Goal: Register for event/course

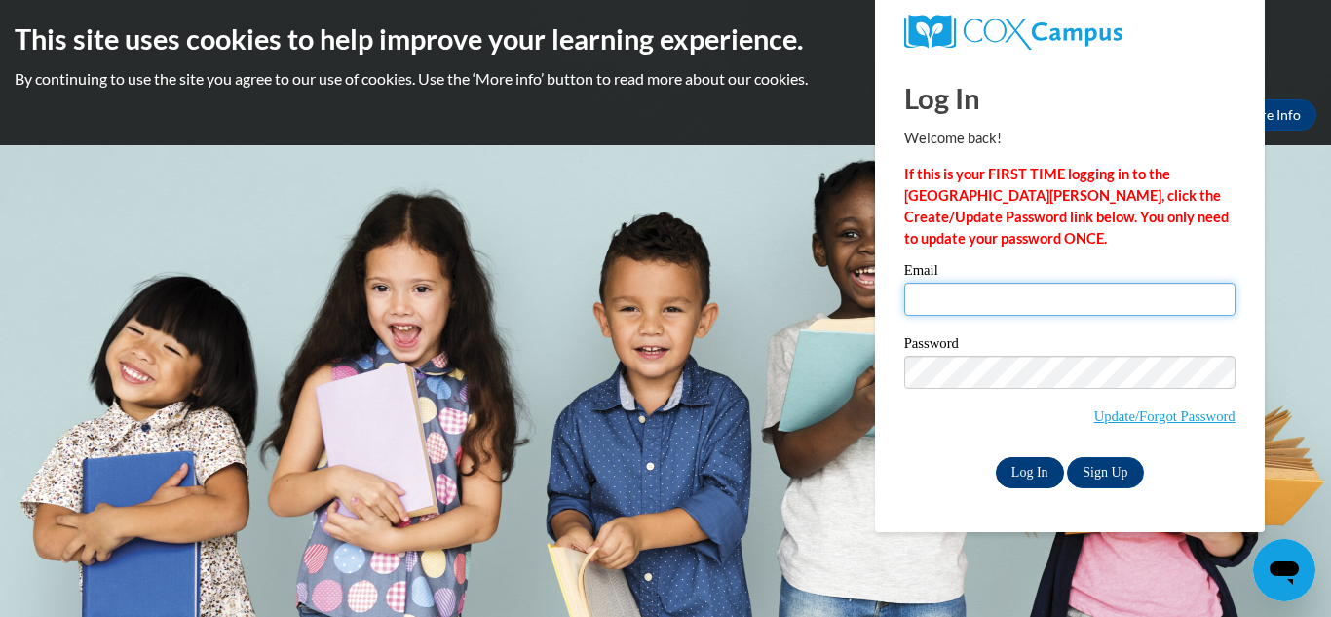
type input "seposey27@gmail.com"
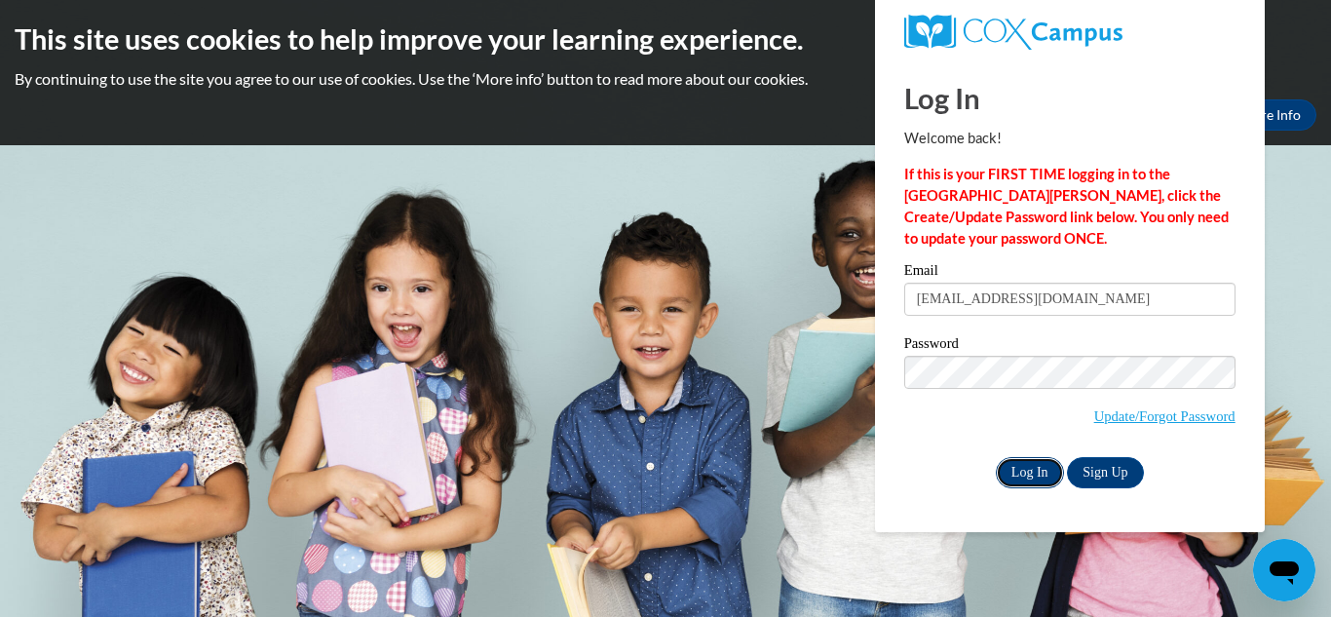
click at [1022, 473] on input "Log In" at bounding box center [1030, 472] width 68 height 31
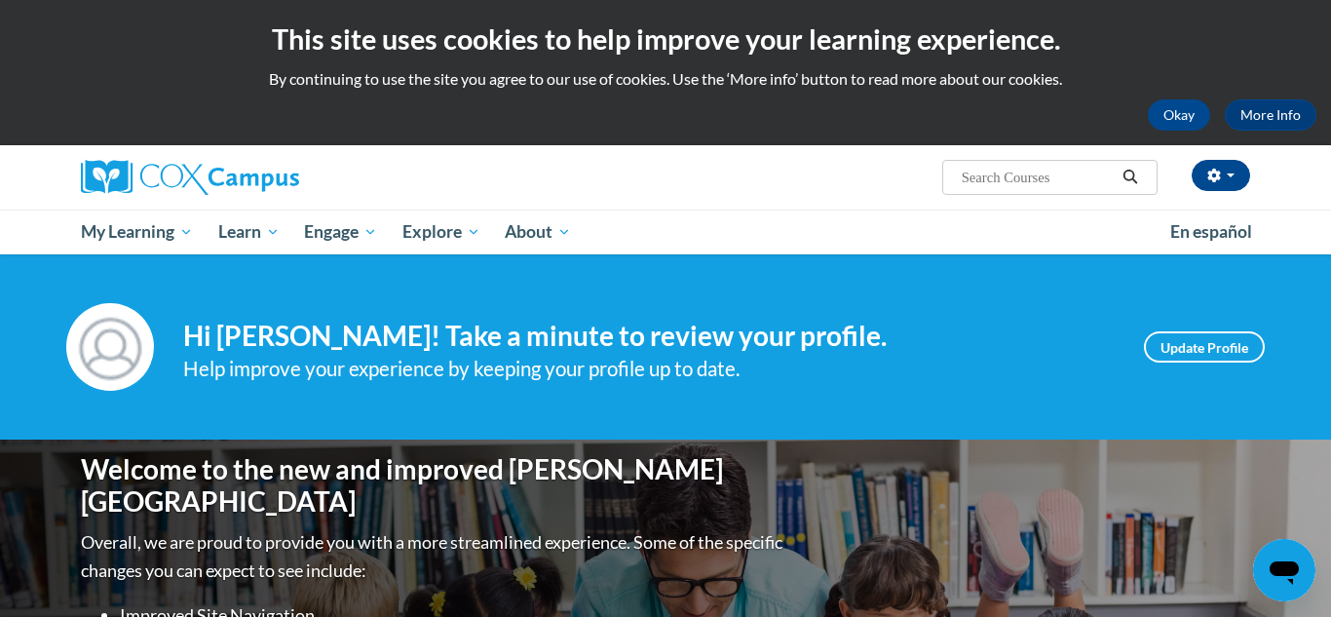
click at [965, 173] on input "Search..." at bounding box center [1038, 177] width 156 height 23
type input "reading comprehension"
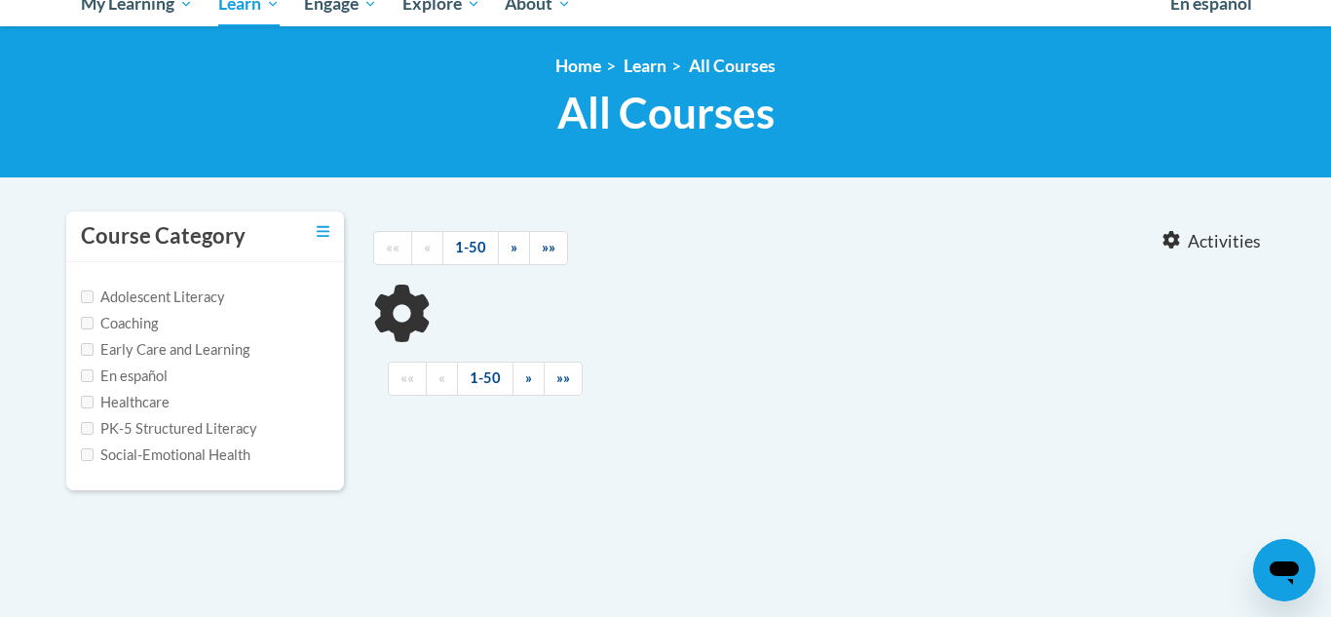
type input "reading comprehension"
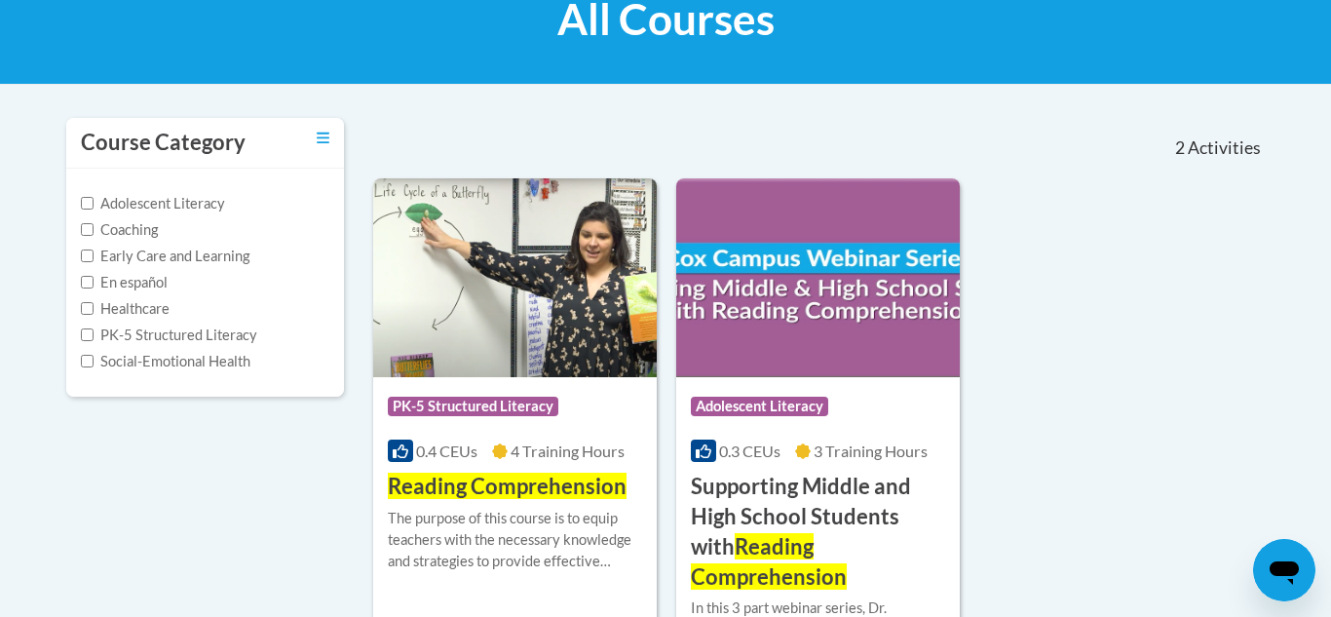
scroll to position [339, 0]
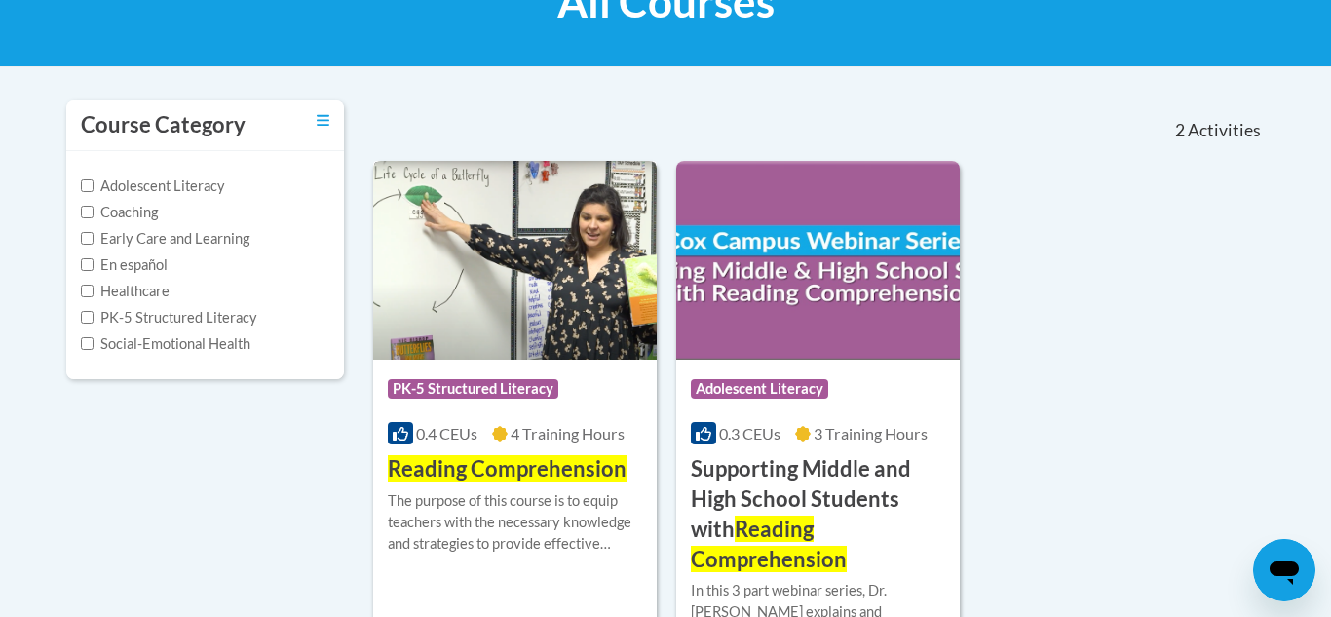
click at [533, 278] on img at bounding box center [515, 260] width 284 height 199
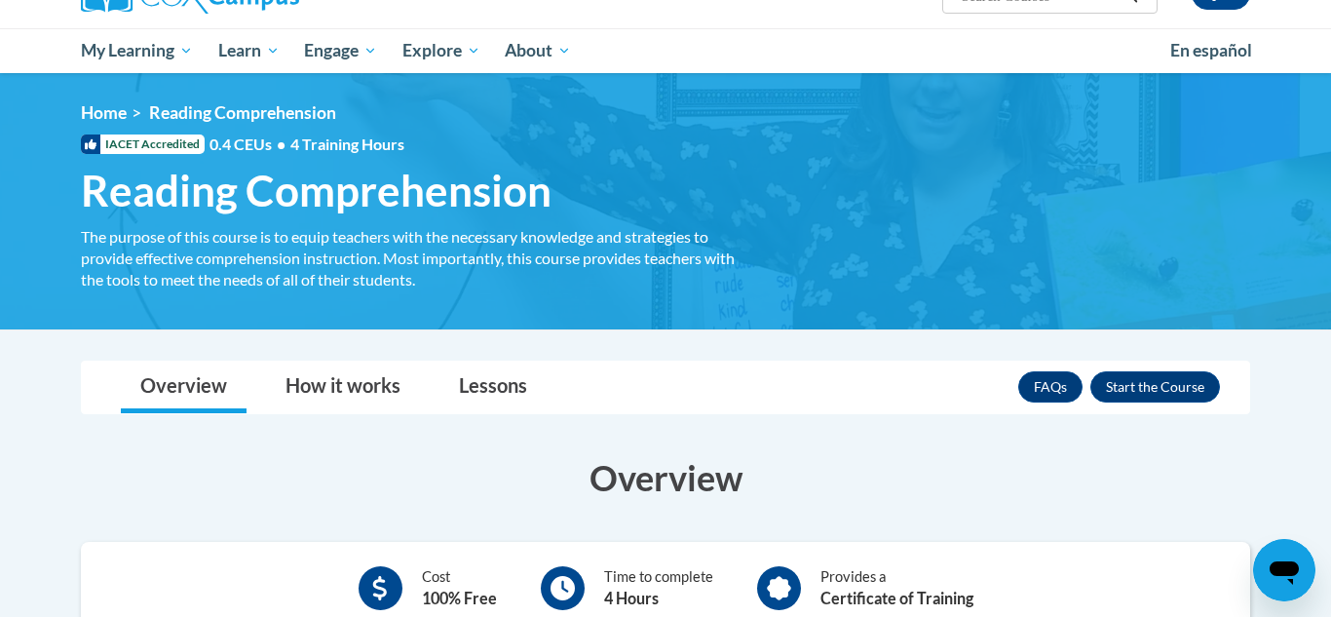
scroll to position [147, 0]
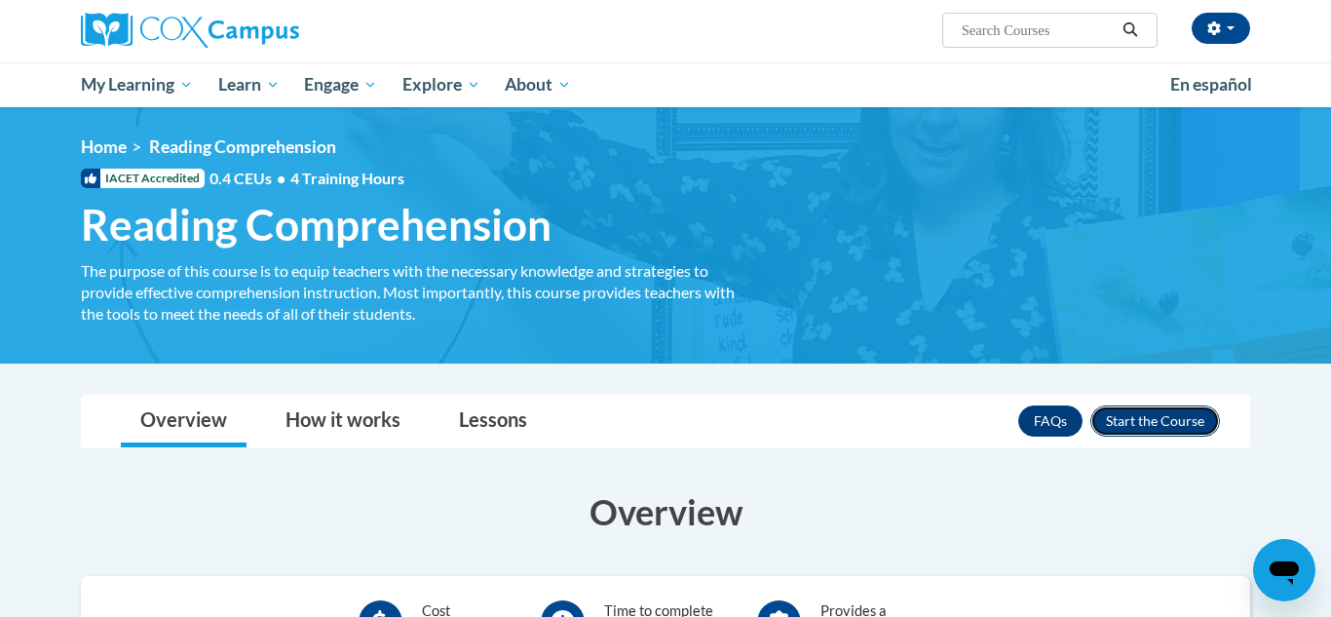
click at [1110, 408] on button "Enroll" at bounding box center [1155, 420] width 130 height 31
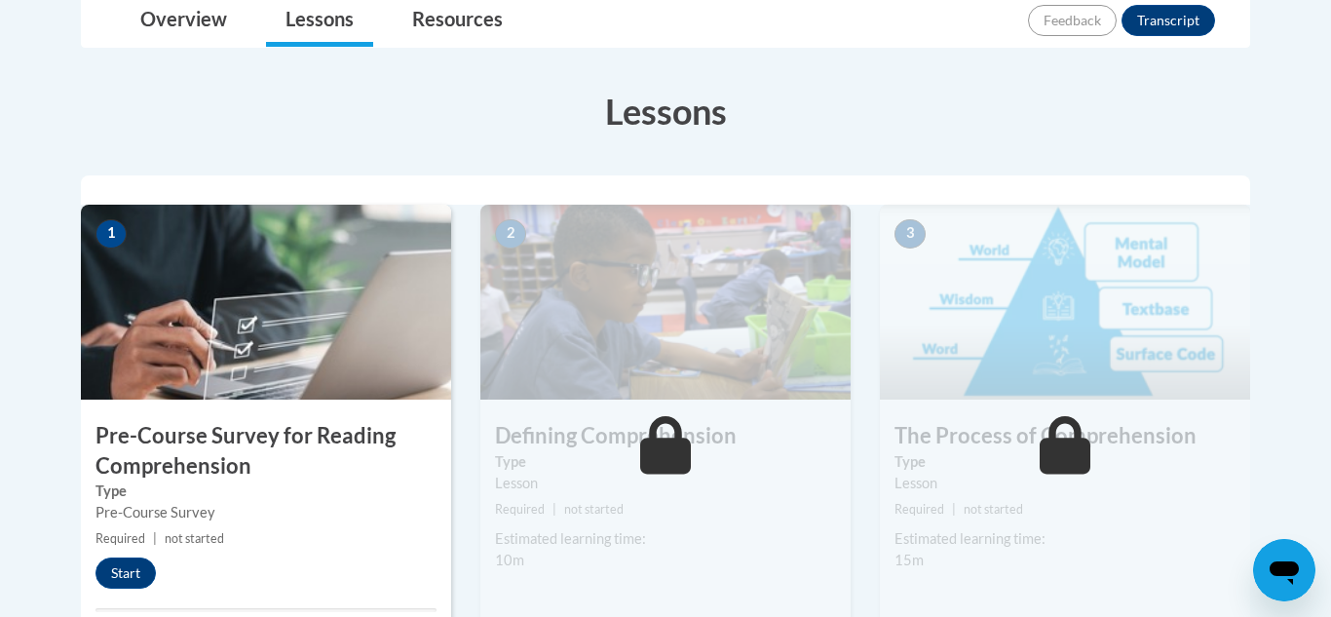
scroll to position [551, 0]
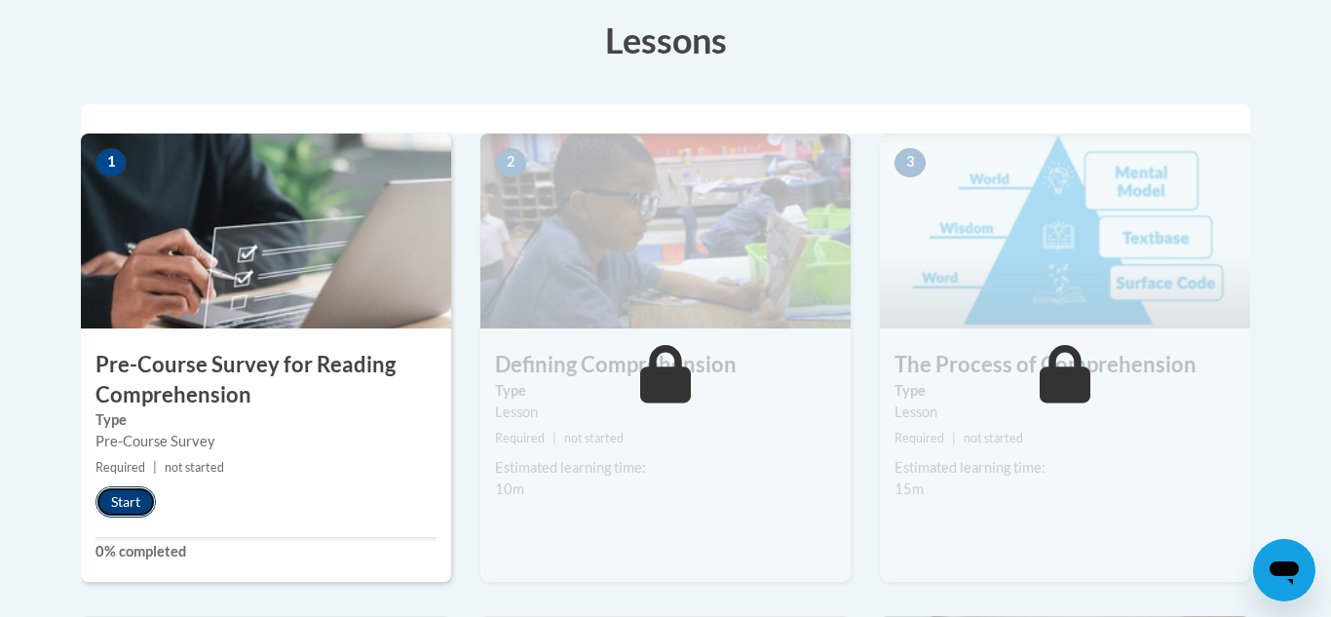
click at [121, 498] on button "Start" at bounding box center [126, 501] width 60 height 31
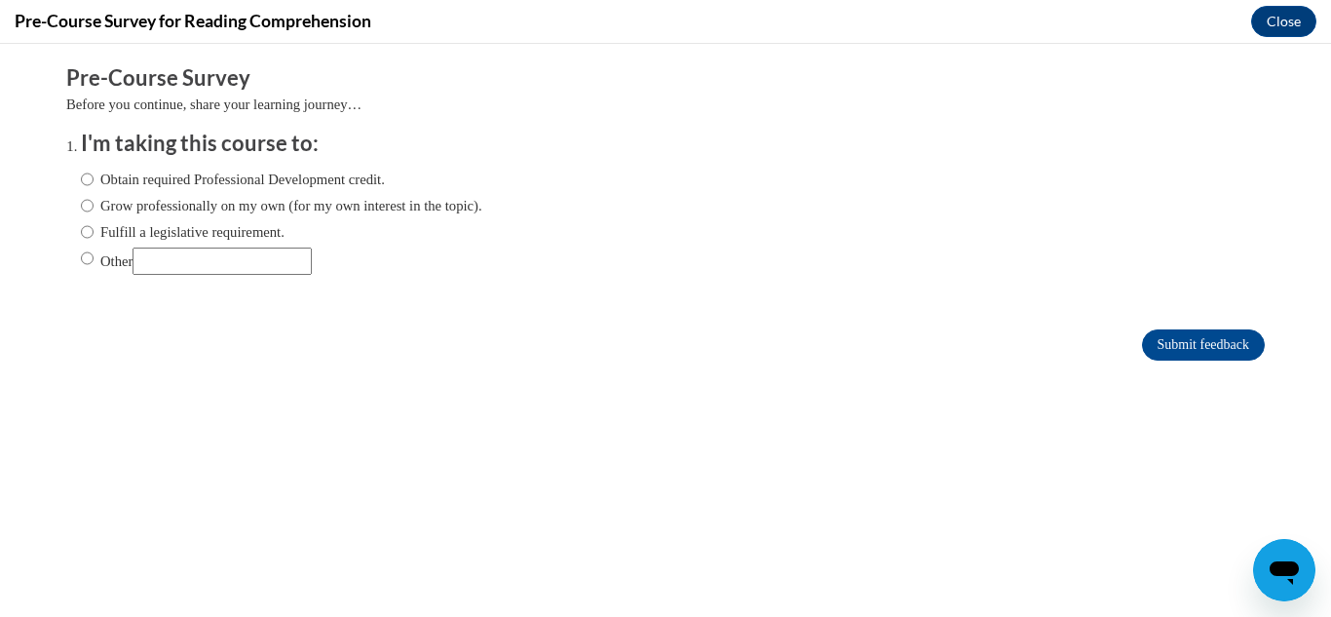
scroll to position [0, 0]
click at [88, 260] on input "Other" at bounding box center [87, 258] width 13 height 21
radio input "true"
click at [164, 255] on input "Other" at bounding box center [222, 261] width 179 height 27
type input "for my class and to become a great teacher"
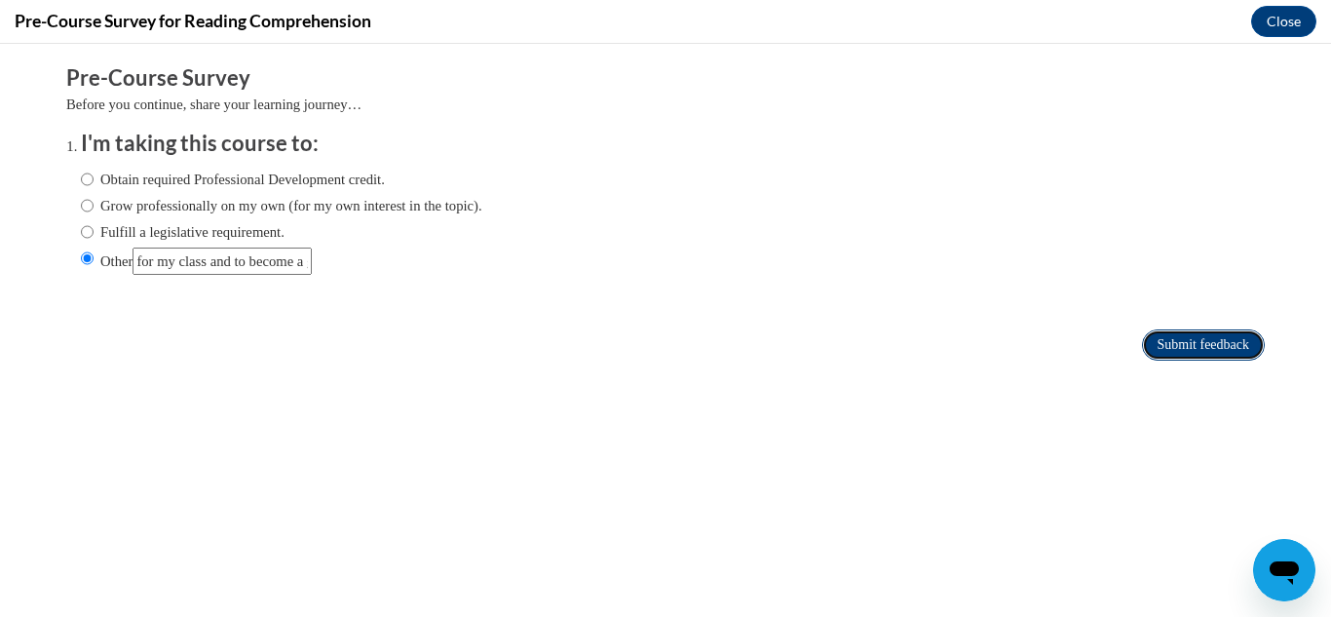
click at [1155, 337] on input "Submit feedback" at bounding box center [1203, 344] width 123 height 31
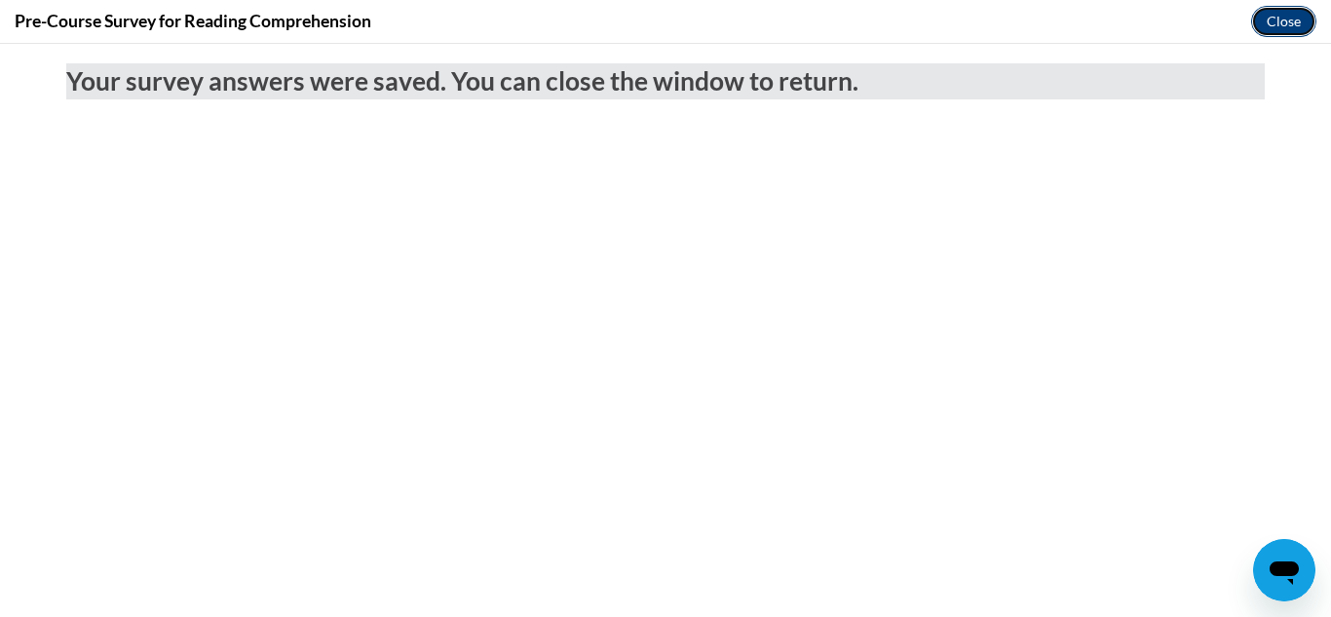
click at [1294, 25] on button "Close" at bounding box center [1283, 21] width 65 height 31
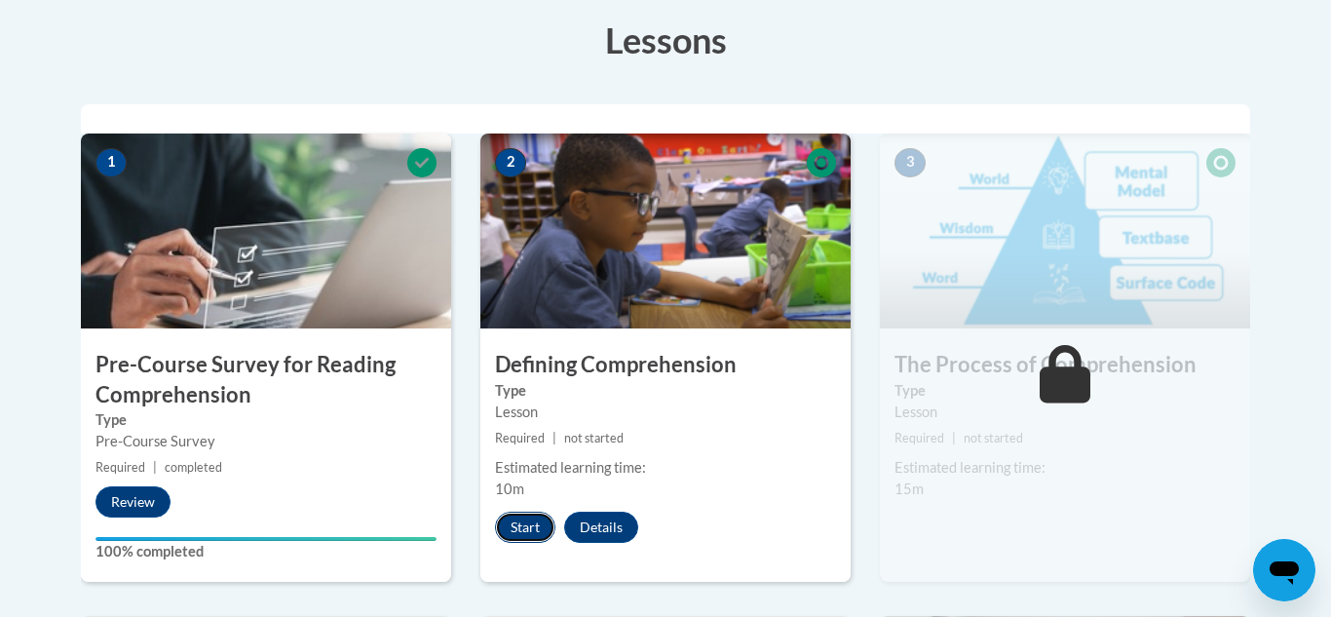
click at [516, 531] on button "Start" at bounding box center [525, 527] width 60 height 31
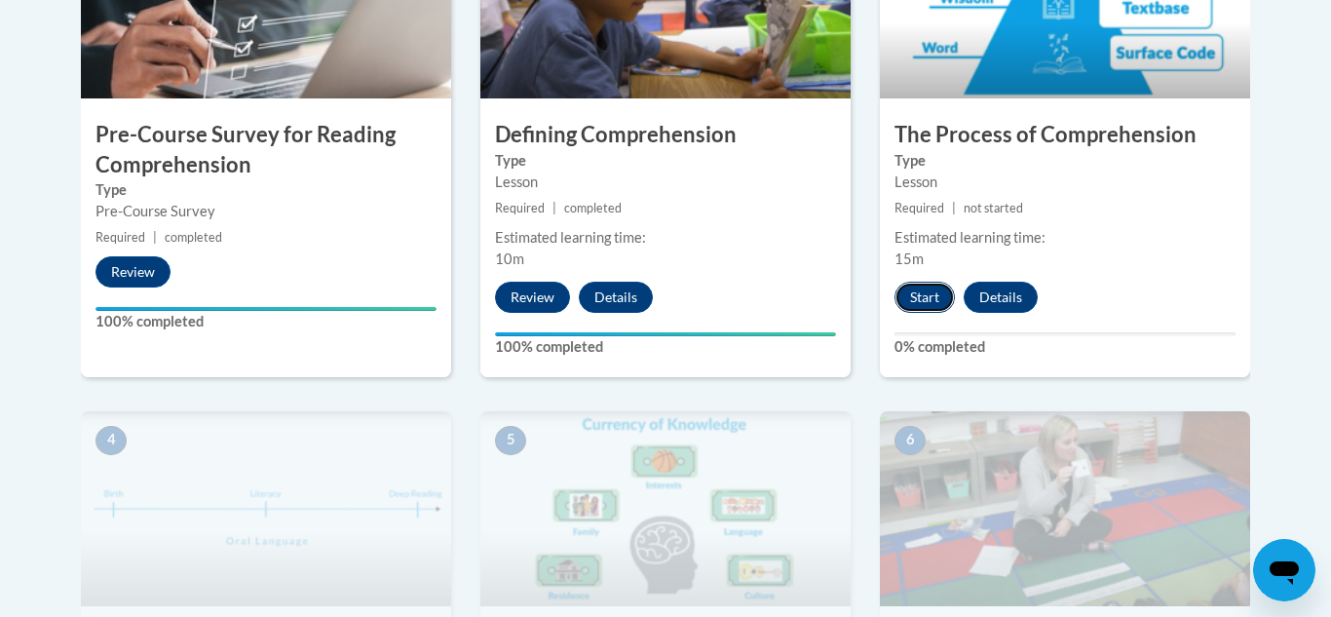
click at [931, 294] on button "Start" at bounding box center [925, 297] width 60 height 31
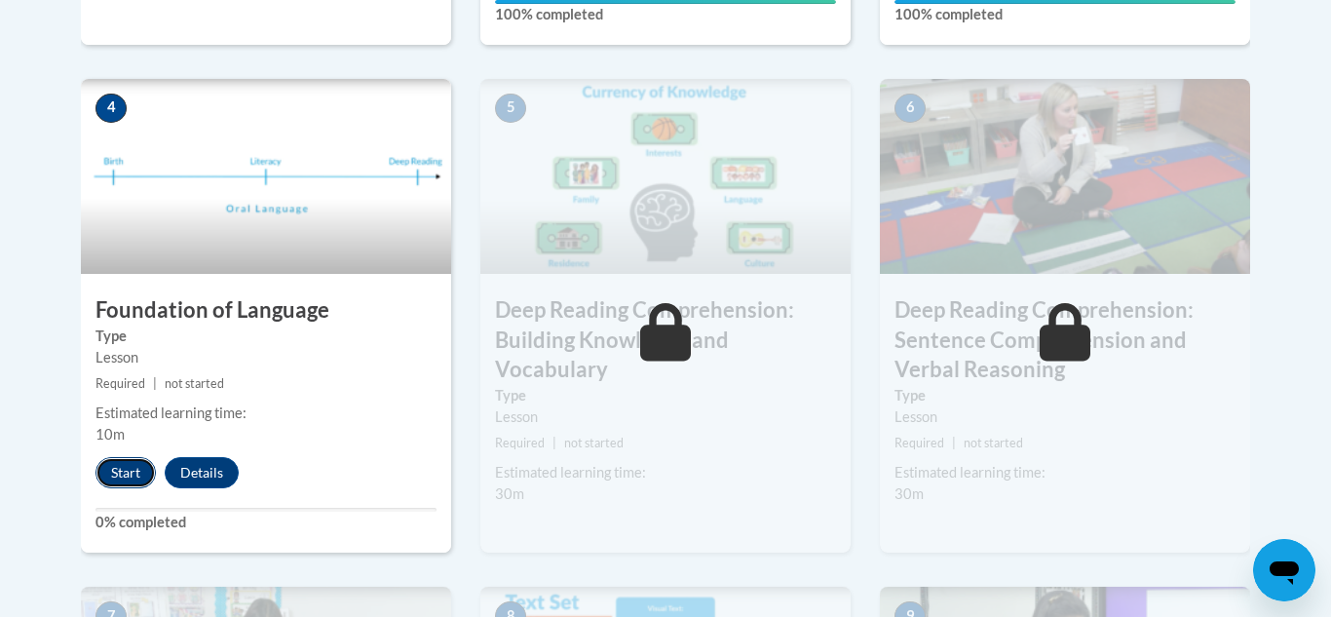
click at [126, 471] on button "Start" at bounding box center [126, 472] width 60 height 31
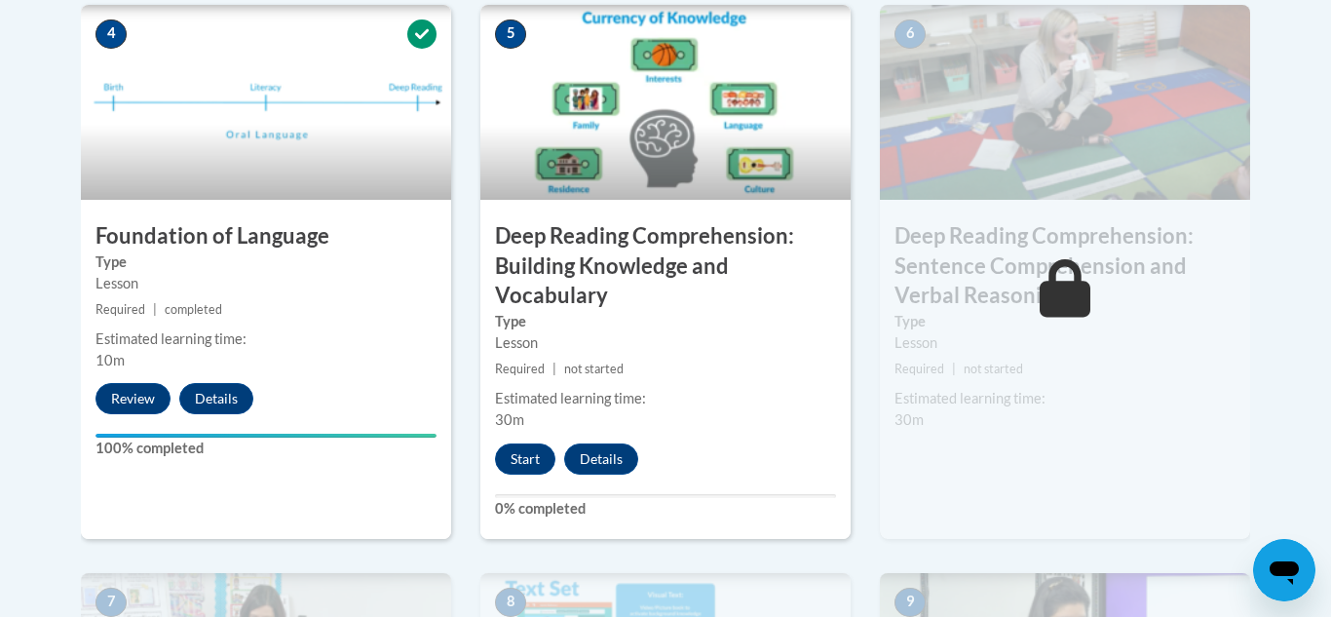
scroll to position [1215, 0]
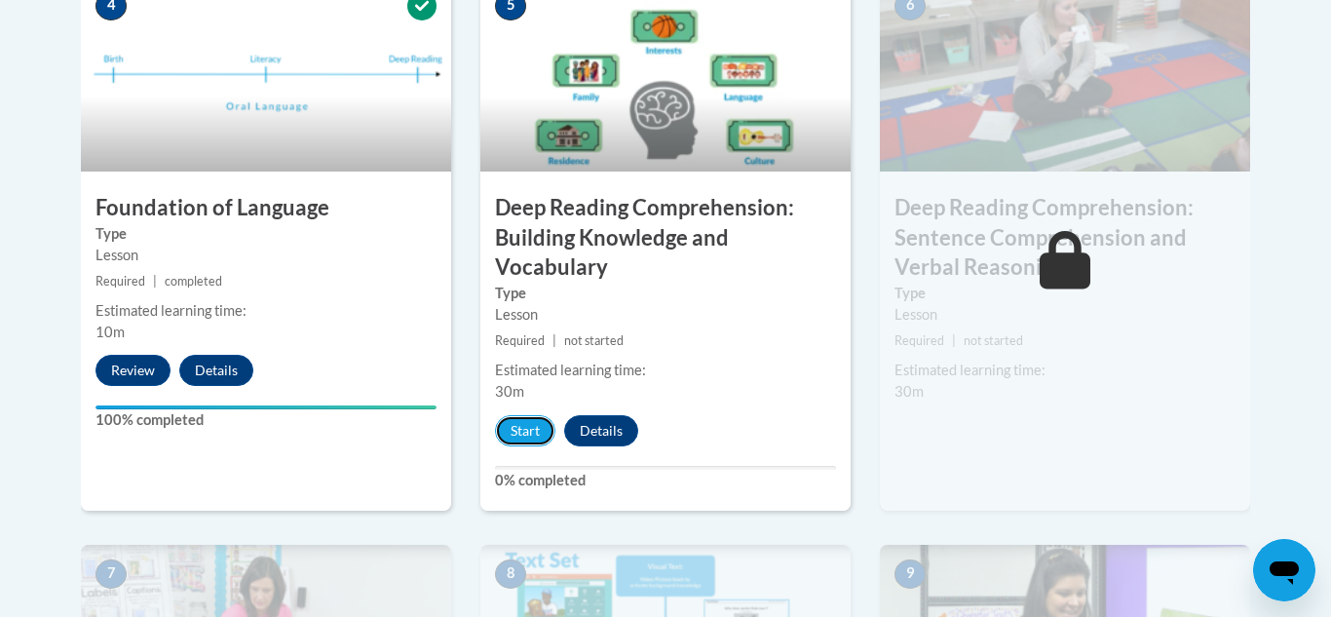
click at [520, 436] on button "Start" at bounding box center [525, 430] width 60 height 31
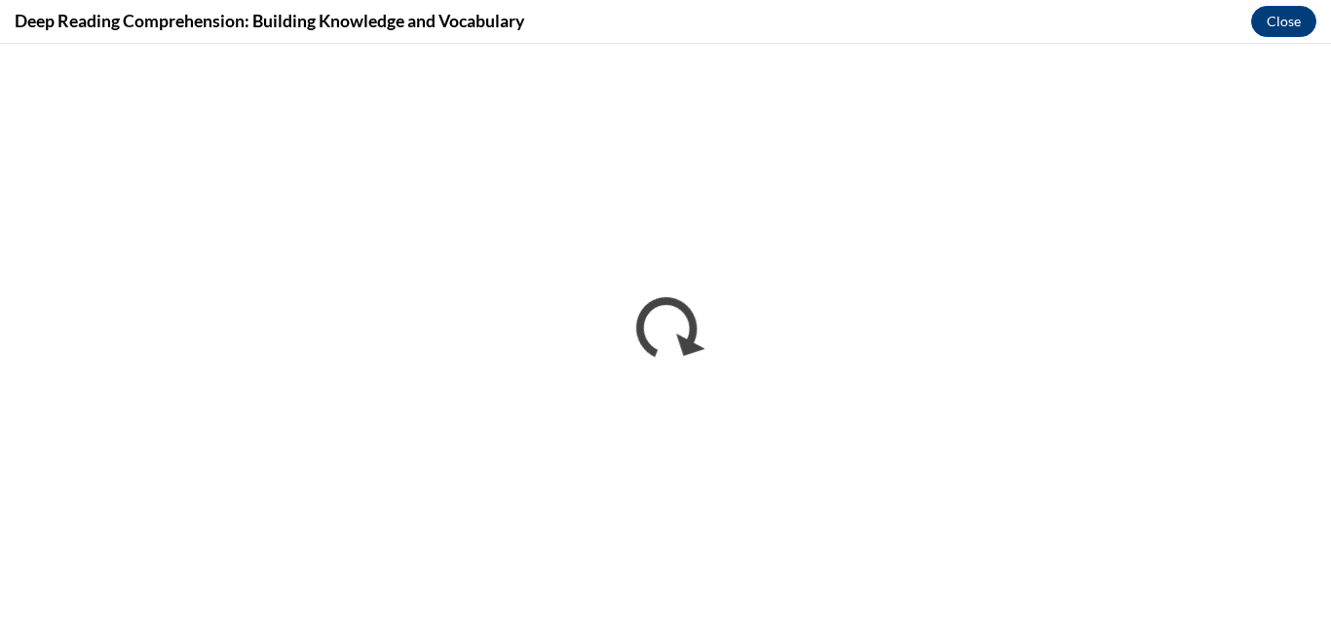
scroll to position [0, 0]
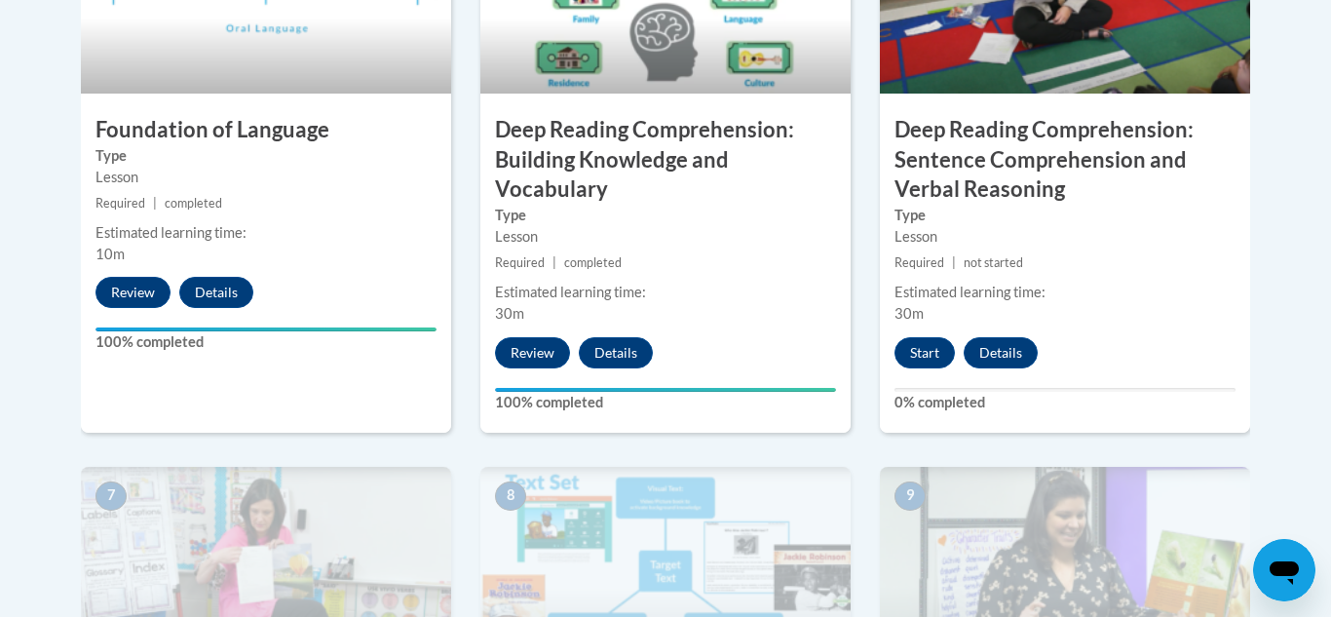
scroll to position [1292, 0]
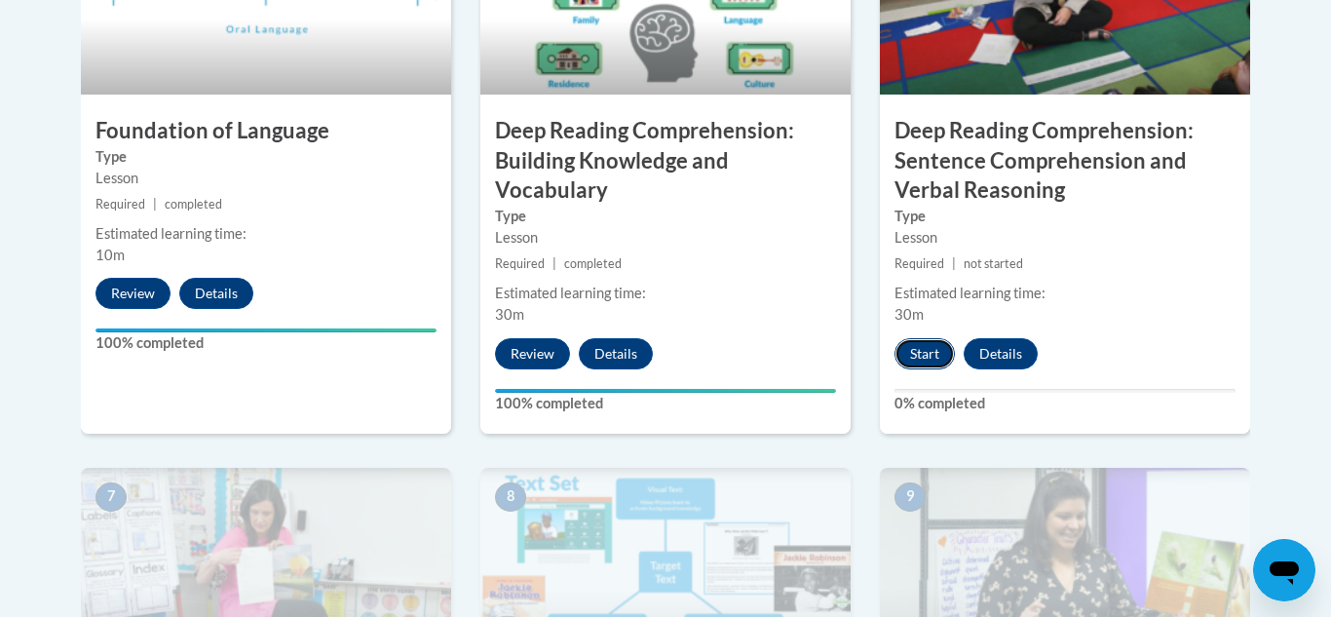
click at [932, 349] on button "Start" at bounding box center [925, 353] width 60 height 31
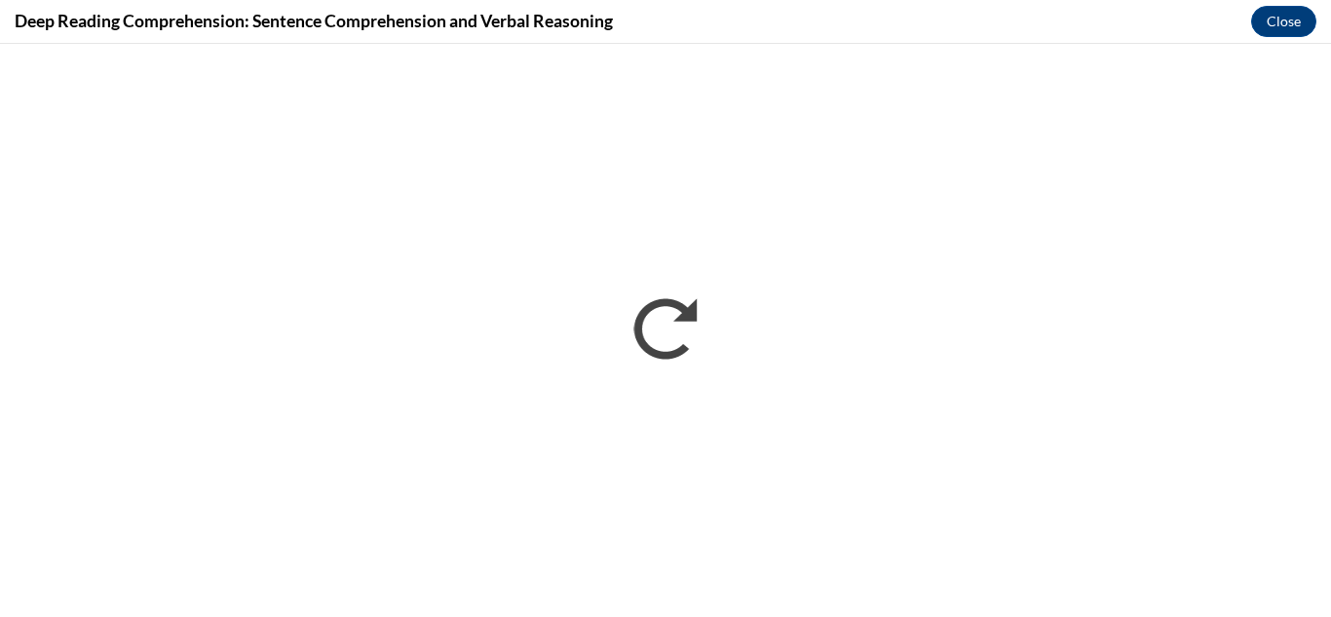
scroll to position [0, 0]
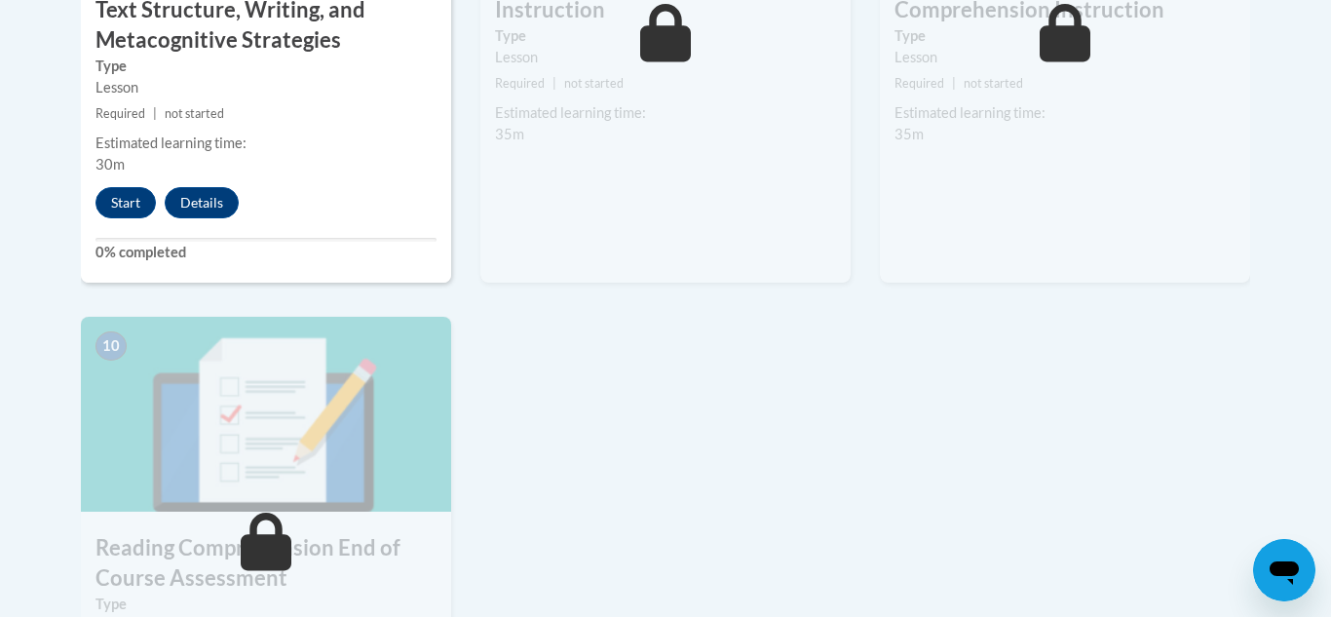
scroll to position [2007, 0]
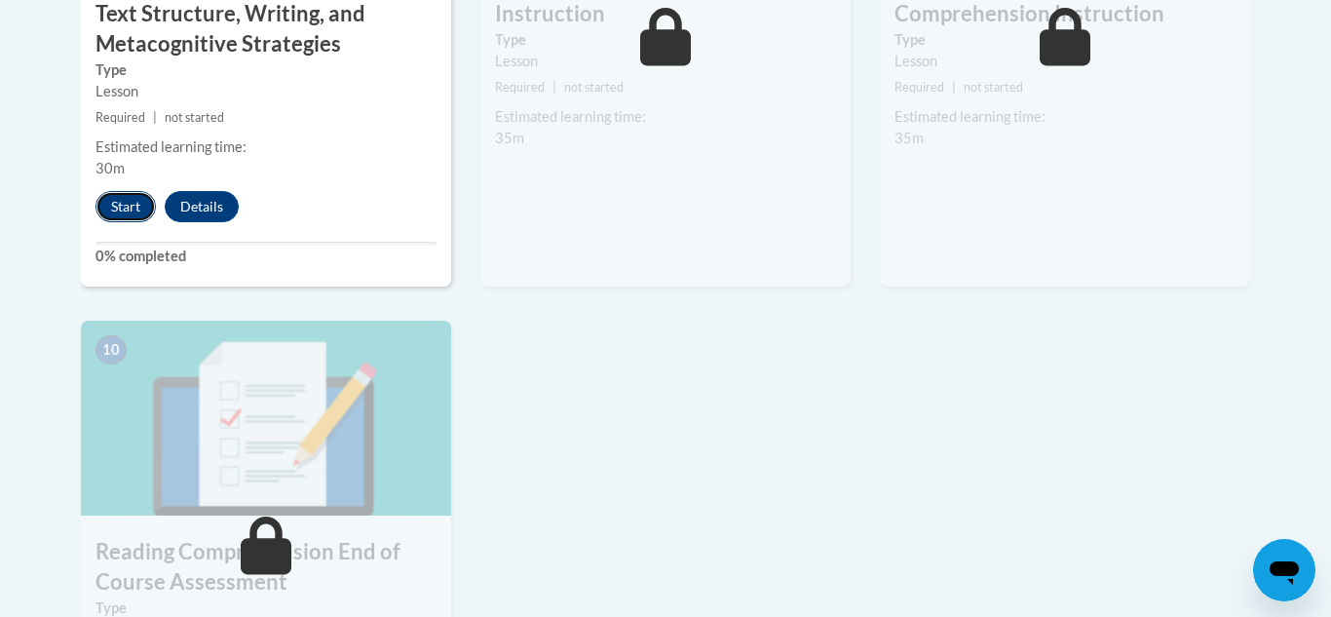
click at [121, 205] on button "Start" at bounding box center [126, 206] width 60 height 31
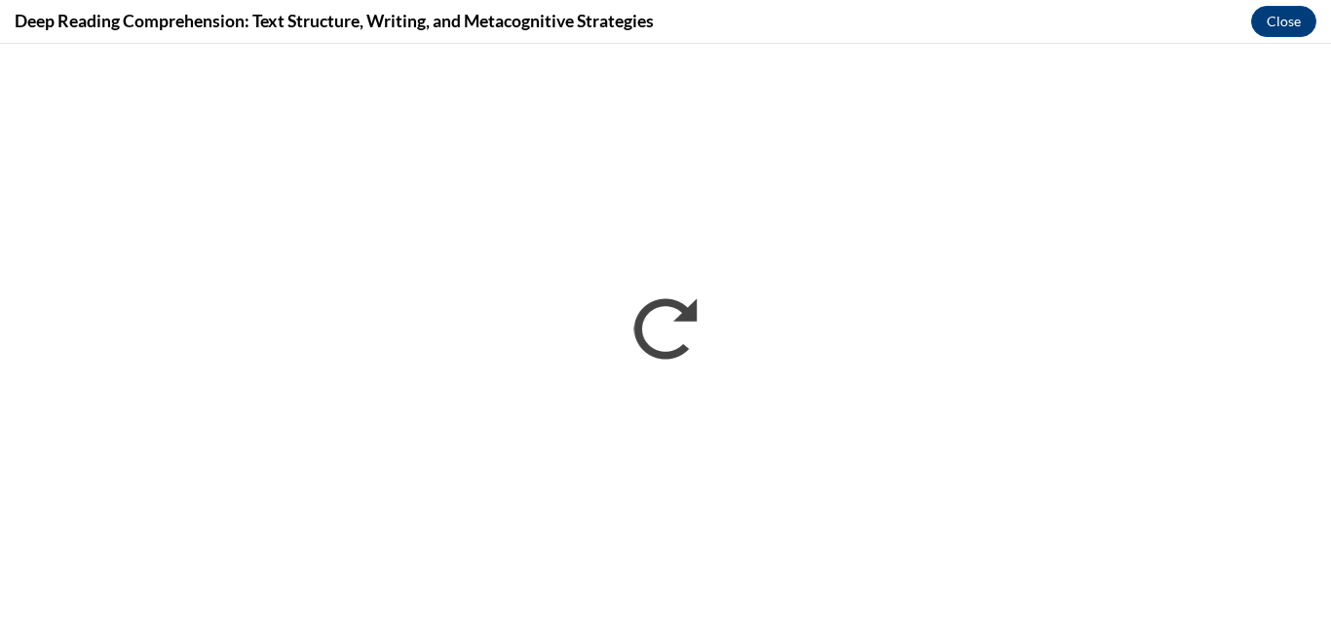
scroll to position [0, 0]
